Goal: Task Accomplishment & Management: Complete application form

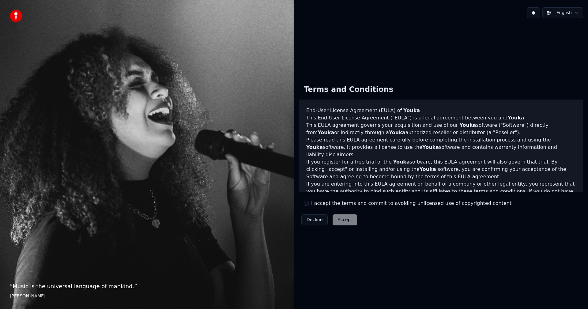
click at [220, 58] on div "“ Music is the universal language of mankind. ” [PERSON_NAME]" at bounding box center [147, 154] width 294 height 309
click at [310, 210] on div "Terms and Conditions End-User License Agreement ([PERSON_NAME]) of Youka This E…" at bounding box center [441, 154] width 284 height 148
click at [307, 204] on button "I accept the terms and commit to avoiding unlicensed use of copyrighted content" at bounding box center [306, 203] width 5 height 5
click at [307, 214] on button "Decline" at bounding box center [314, 219] width 26 height 11
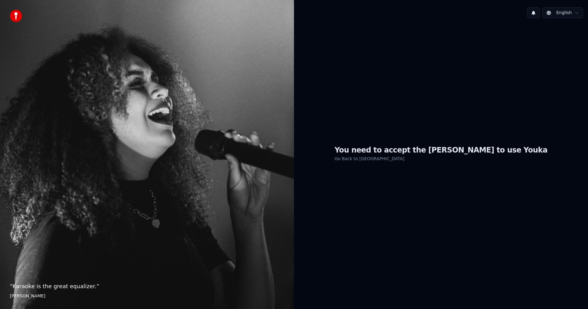
click at [383, 158] on link "Go Back to [GEOGRAPHIC_DATA]" at bounding box center [369, 159] width 70 height 10
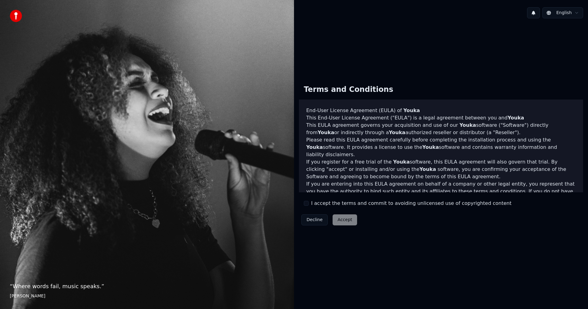
click at [307, 206] on div "I accept the terms and commit to avoiding unlicensed use of copyrighted content" at bounding box center [408, 203] width 208 height 7
click at [305, 204] on button "I accept the terms and commit to avoiding unlicensed use of copyrighted content" at bounding box center [306, 203] width 5 height 5
click at [337, 226] on div "Decline Accept" at bounding box center [329, 220] width 61 height 16
click at [336, 222] on button "Accept" at bounding box center [345, 219] width 25 height 11
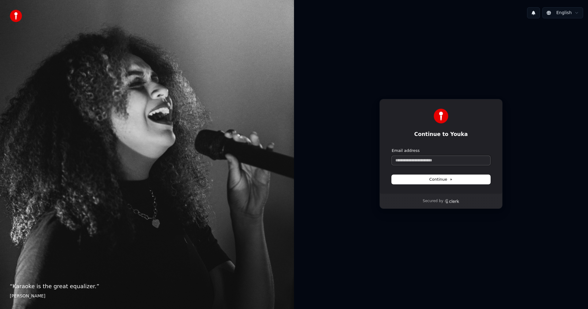
click at [438, 162] on input "Email address" at bounding box center [441, 160] width 99 height 9
type input "*"
click at [392, 148] on button "submit" at bounding box center [392, 148] width 0 height 0
type input "**********"
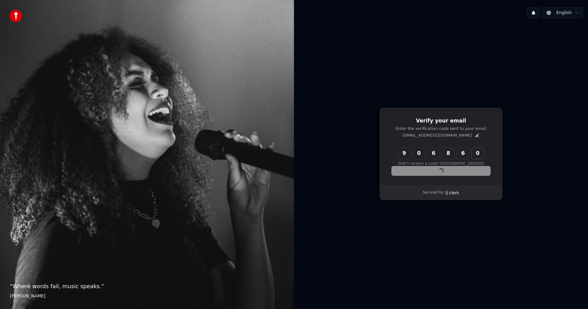
type input "******"
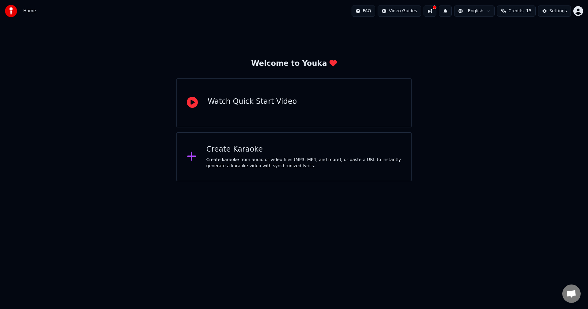
click at [249, 154] on div "Create Karaoke" at bounding box center [303, 150] width 195 height 10
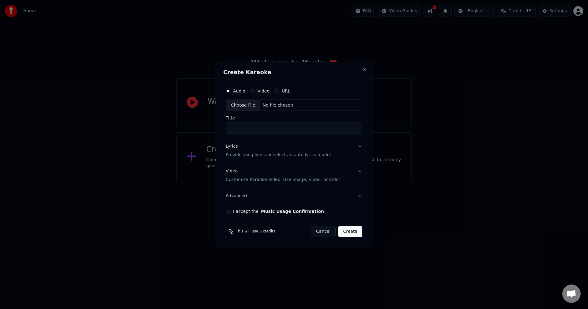
click at [264, 130] on input "Title" at bounding box center [294, 128] width 137 height 11
click at [270, 128] on input "Title" at bounding box center [294, 128] width 137 height 11
click at [250, 132] on input "Title" at bounding box center [294, 128] width 137 height 11
type input "*"
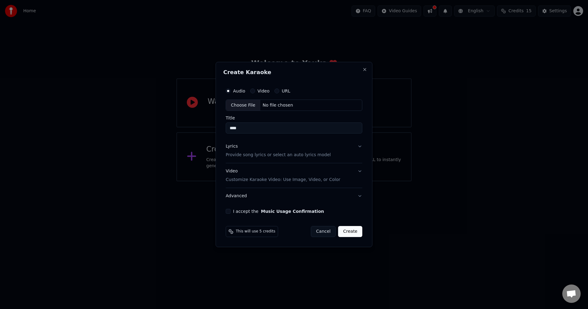
click at [227, 213] on button "I accept the Music Usage Confirmation" at bounding box center [228, 211] width 5 height 5
click at [353, 231] on button "Create" at bounding box center [350, 231] width 24 height 11
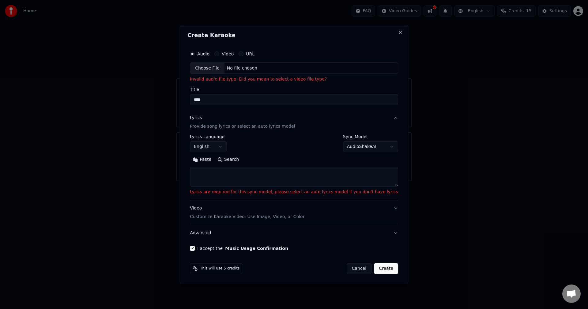
click at [278, 177] on textarea at bounding box center [294, 177] width 208 height 20
click at [234, 161] on button "Search" at bounding box center [228, 160] width 28 height 10
drag, startPoint x: 248, startPoint y: 102, endPoint x: 109, endPoint y: 100, distance: 139.7
click at [109, 100] on body "**********" at bounding box center [294, 90] width 588 height 181
type input "*"
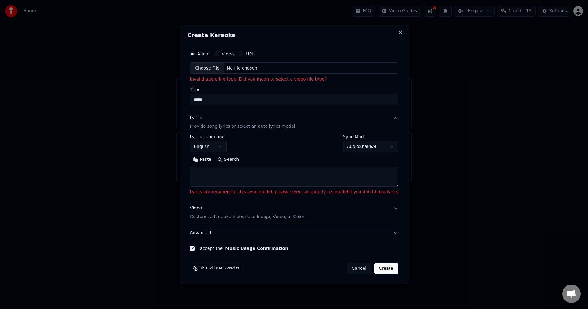
type input "*****"
click at [248, 170] on textarea at bounding box center [294, 177] width 208 height 20
click at [241, 176] on textarea at bounding box center [294, 177] width 208 height 20
click at [357, 148] on body "**********" at bounding box center [294, 90] width 588 height 181
click at [360, 147] on body "**********" at bounding box center [294, 90] width 588 height 181
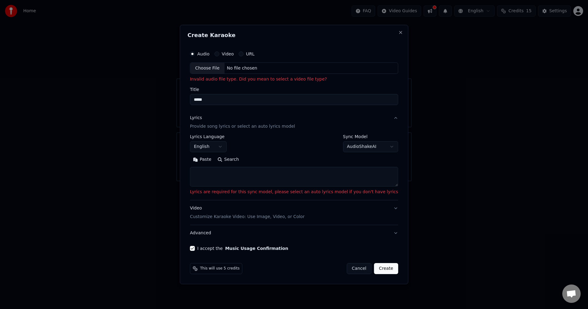
click at [240, 168] on textarea at bounding box center [294, 177] width 208 height 20
click at [239, 159] on button "Search" at bounding box center [228, 160] width 28 height 10
click at [240, 176] on textarea at bounding box center [294, 177] width 208 height 20
paste textarea "**********"
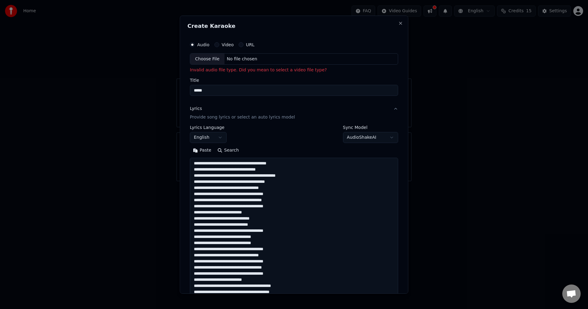
scroll to position [161, 0]
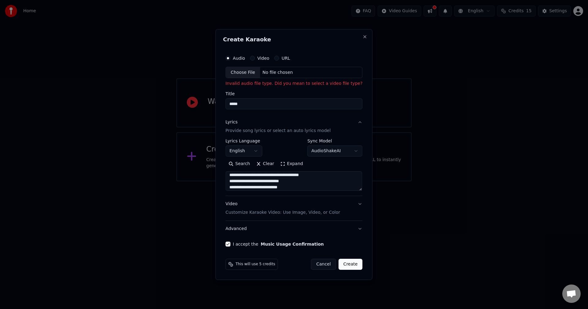
type textarea "**********"
click at [351, 262] on button "Create" at bounding box center [350, 264] width 24 height 11
click at [352, 262] on button "Create" at bounding box center [350, 264] width 24 height 11
click at [277, 72] on div "No file chosen" at bounding box center [277, 73] width 35 height 6
click at [247, 71] on div "Choose File" at bounding box center [243, 72] width 34 height 11
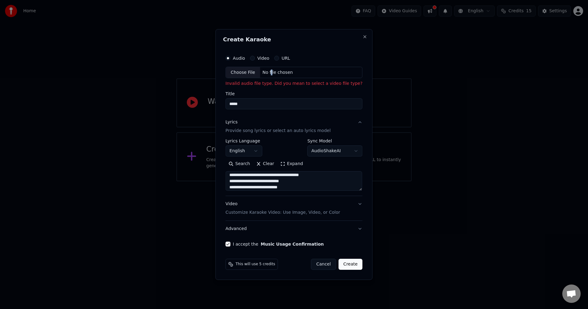
click at [269, 72] on div "No file chosen" at bounding box center [277, 73] width 35 height 6
click at [322, 265] on button "Cancel" at bounding box center [323, 264] width 25 height 11
select select
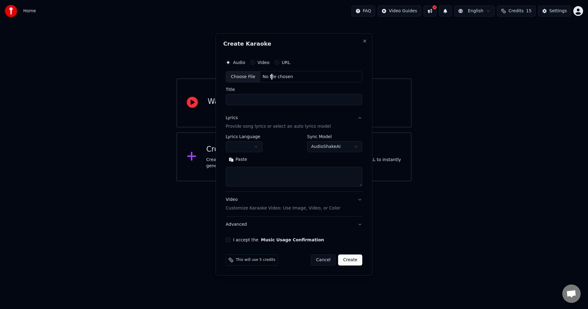
scroll to position [0, 0]
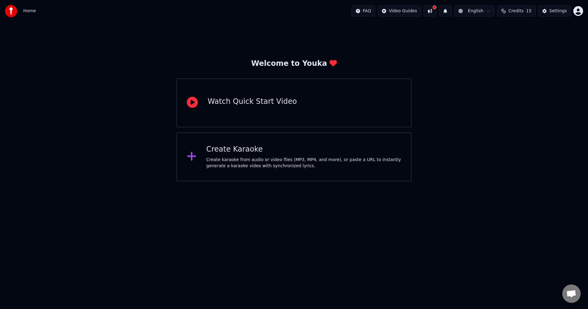
click at [228, 105] on div "Watch Quick Start Video" at bounding box center [252, 102] width 89 height 10
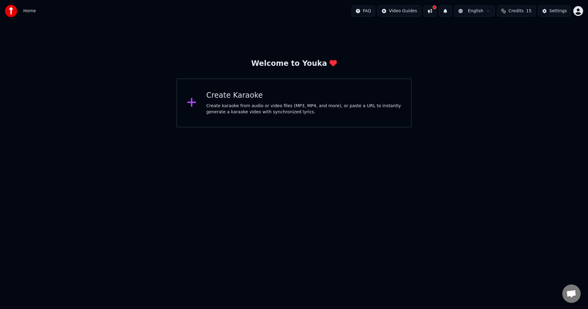
click at [234, 100] on div "Create Karaoke" at bounding box center [303, 96] width 195 height 10
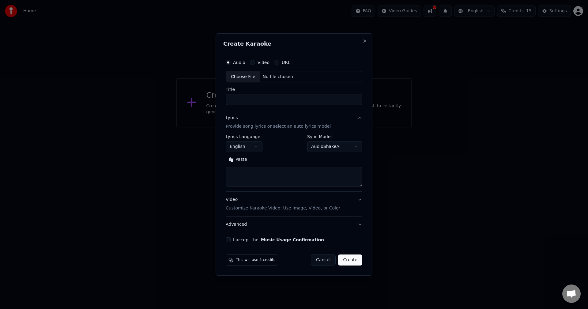
click at [268, 176] on textarea at bounding box center [294, 177] width 137 height 20
click at [267, 93] on div "Title" at bounding box center [294, 97] width 137 height 18
click at [273, 78] on div "No file chosen" at bounding box center [277, 77] width 35 height 6
click at [282, 76] on div "No file chosen" at bounding box center [277, 77] width 35 height 6
